Goal: Task Accomplishment & Management: Use online tool/utility

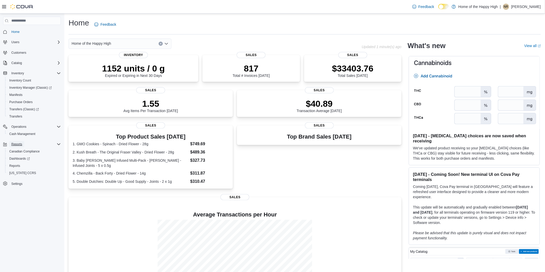
click at [24, 143] on button "Reports" at bounding box center [16, 144] width 15 height 6
click at [20, 144] on span "Reports" at bounding box center [16, 144] width 11 height 4
click at [14, 164] on span "Reports" at bounding box center [14, 166] width 11 height 4
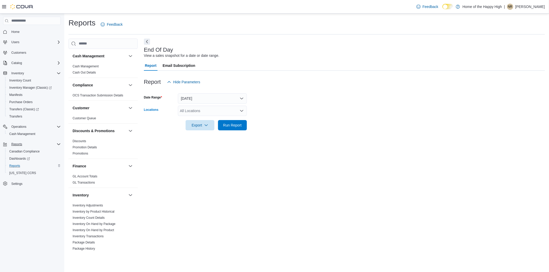
click at [199, 111] on div "All Locations" at bounding box center [212, 111] width 69 height 10
type input "***"
click at [216, 117] on span "Etobicoke - The Queensway - Fire & Flower" at bounding box center [234, 119] width 70 height 5
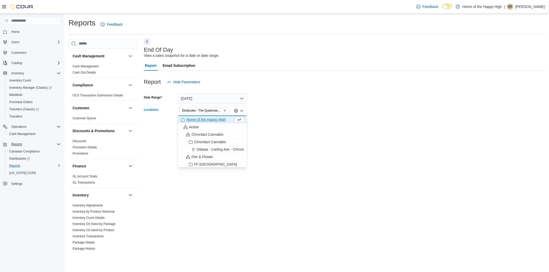
click at [287, 95] on form "Date Range [DATE] Locations [GEOGRAPHIC_DATA] - The Queensway - Fire & Flower C…" at bounding box center [344, 108] width 401 height 43
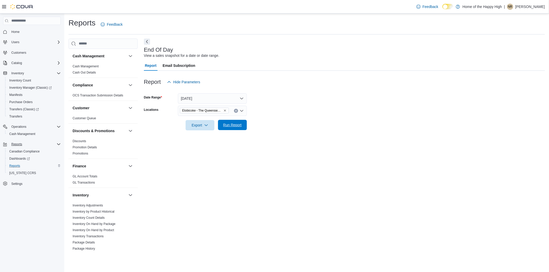
click at [229, 129] on span "Run Report" at bounding box center [232, 125] width 23 height 10
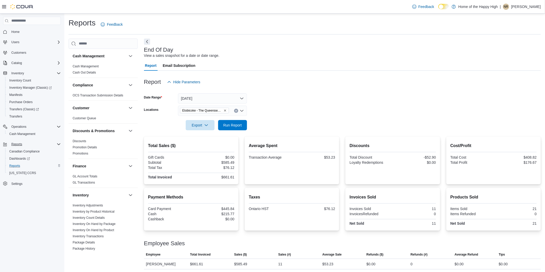
scroll to position [1, 0]
